Goal: Transaction & Acquisition: Purchase product/service

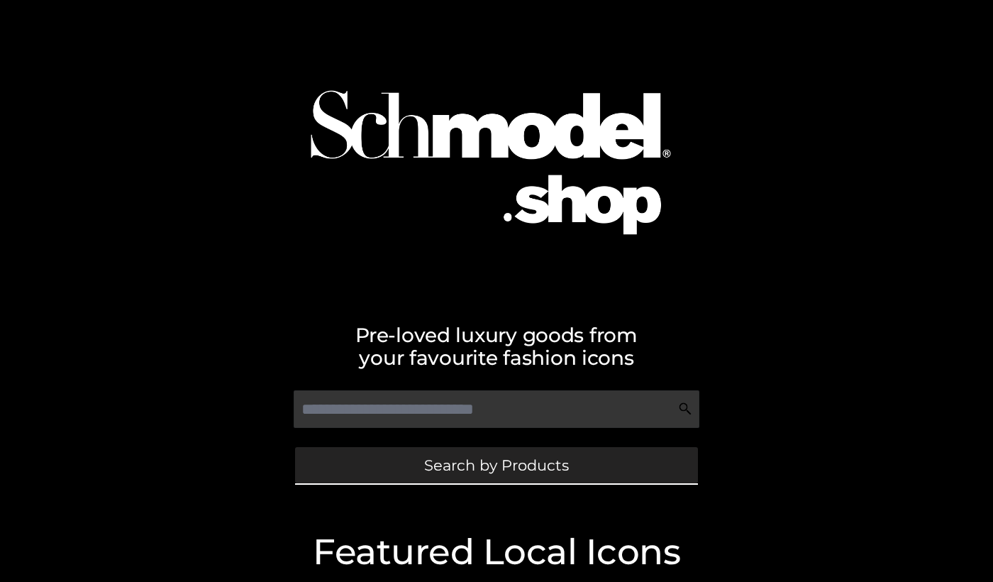
click at [470, 458] on span "Search by Products" at bounding box center [496, 465] width 145 height 15
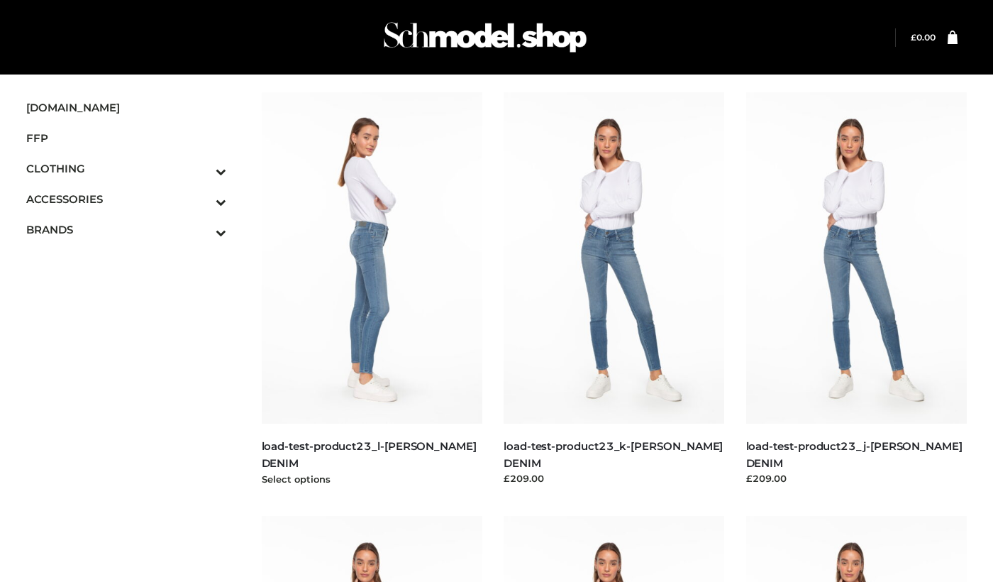
click at [393, 302] on img at bounding box center [372, 257] width 221 height 331
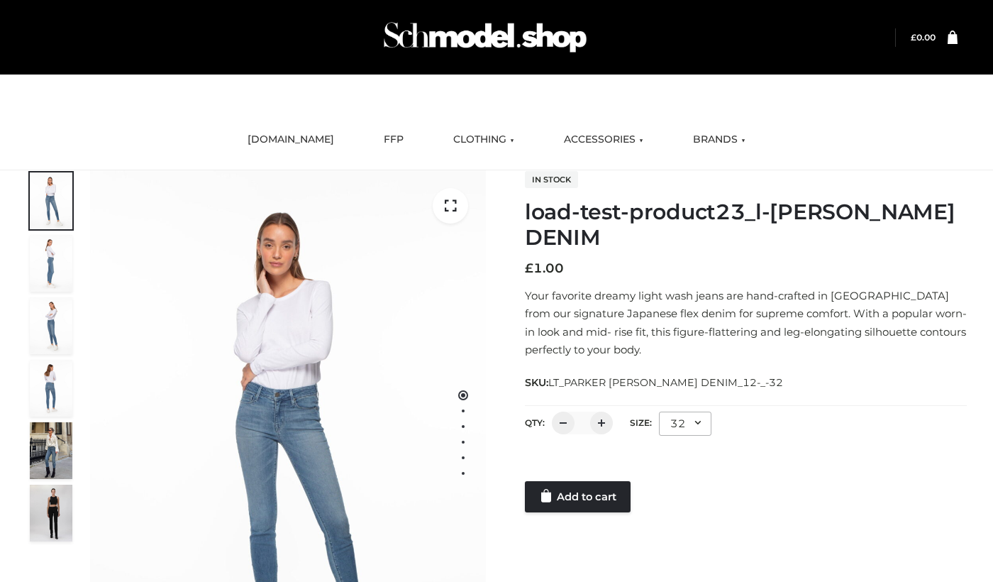
click at [536, 474] on div at bounding box center [746, 467] width 442 height 28
click at [562, 507] on link "Add to cart" at bounding box center [578, 496] width 106 height 31
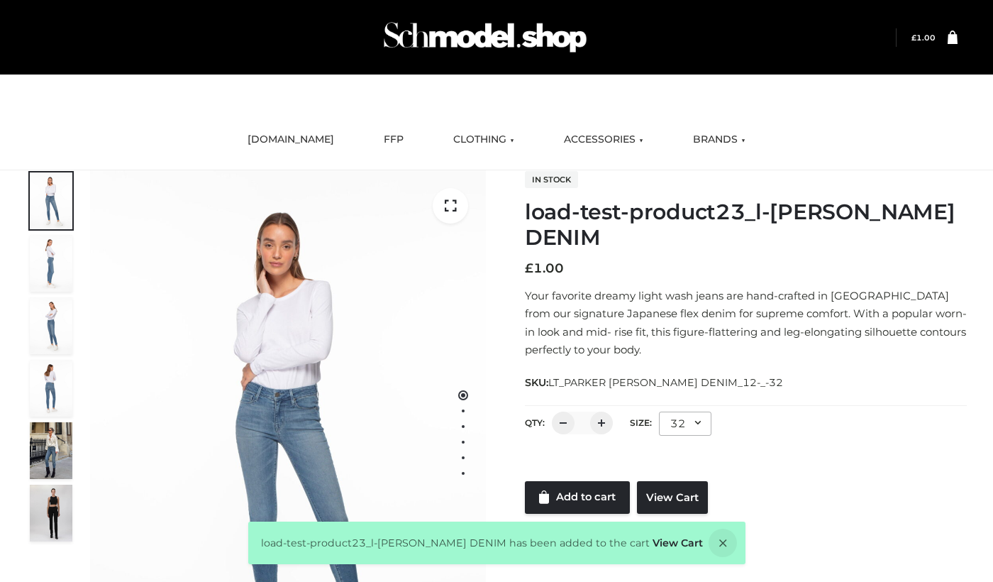
click at [661, 556] on div "load-test-product23_l-PARKER SMITH DENIM has been added to the cart View Cart" at bounding box center [496, 542] width 497 height 43
click at [664, 543] on link "View Cart" at bounding box center [678, 542] width 50 height 13
